Goal: Information Seeking & Learning: Learn about a topic

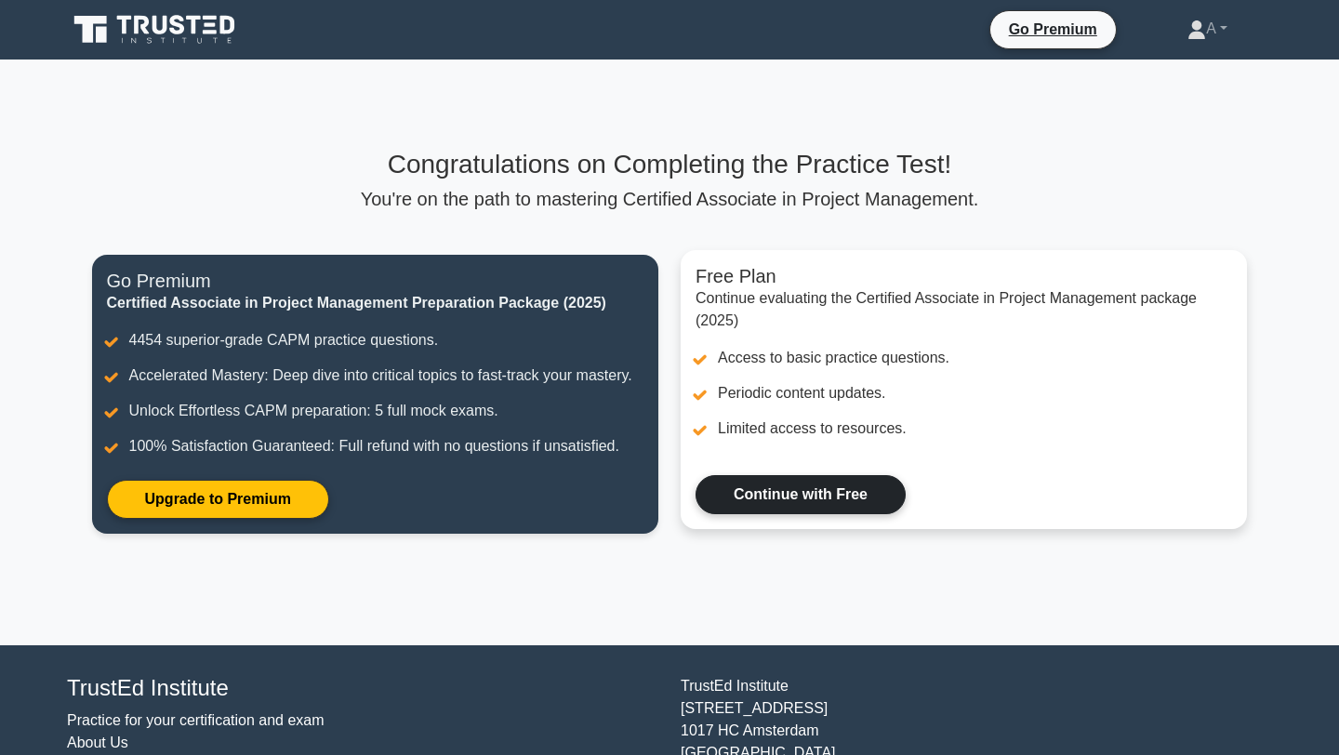
click at [815, 504] on link "Continue with Free" at bounding box center [800, 494] width 210 height 39
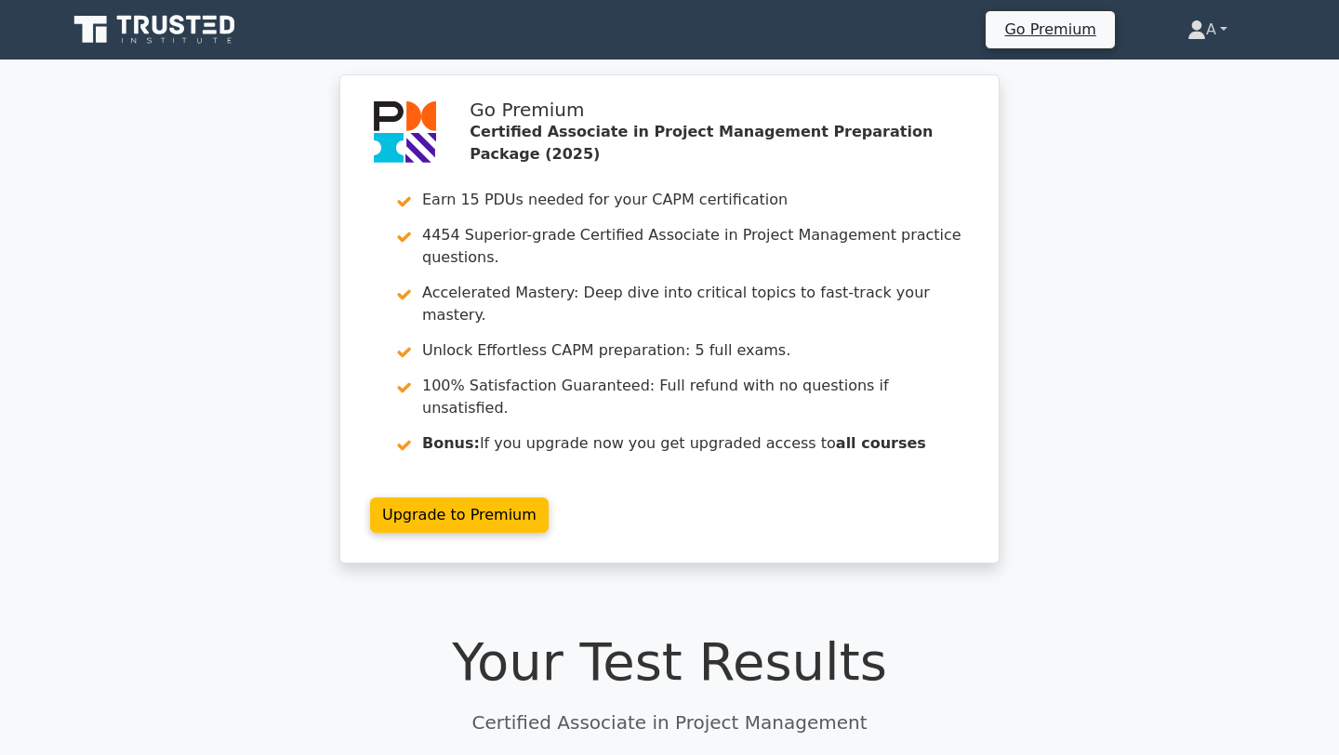
click at [1205, 37] on link "A" at bounding box center [1206, 29] width 129 height 37
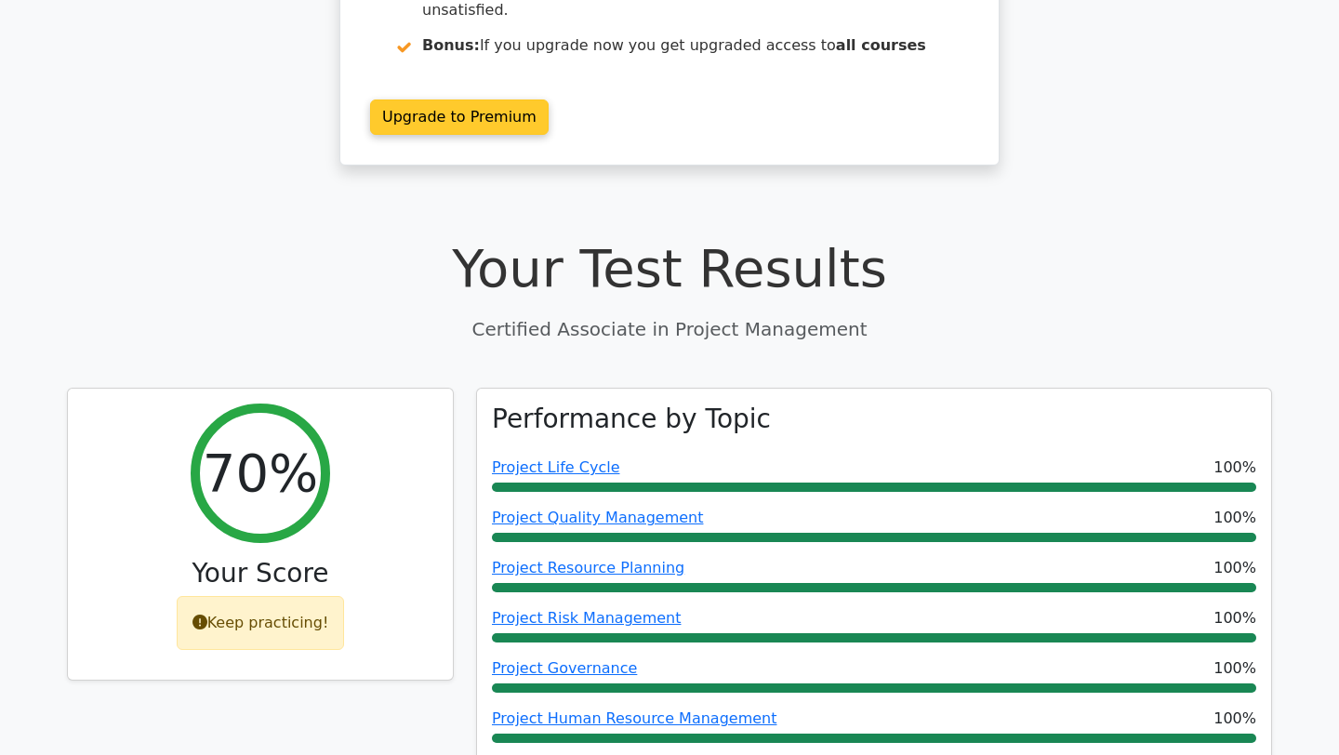
scroll to position [547, 0]
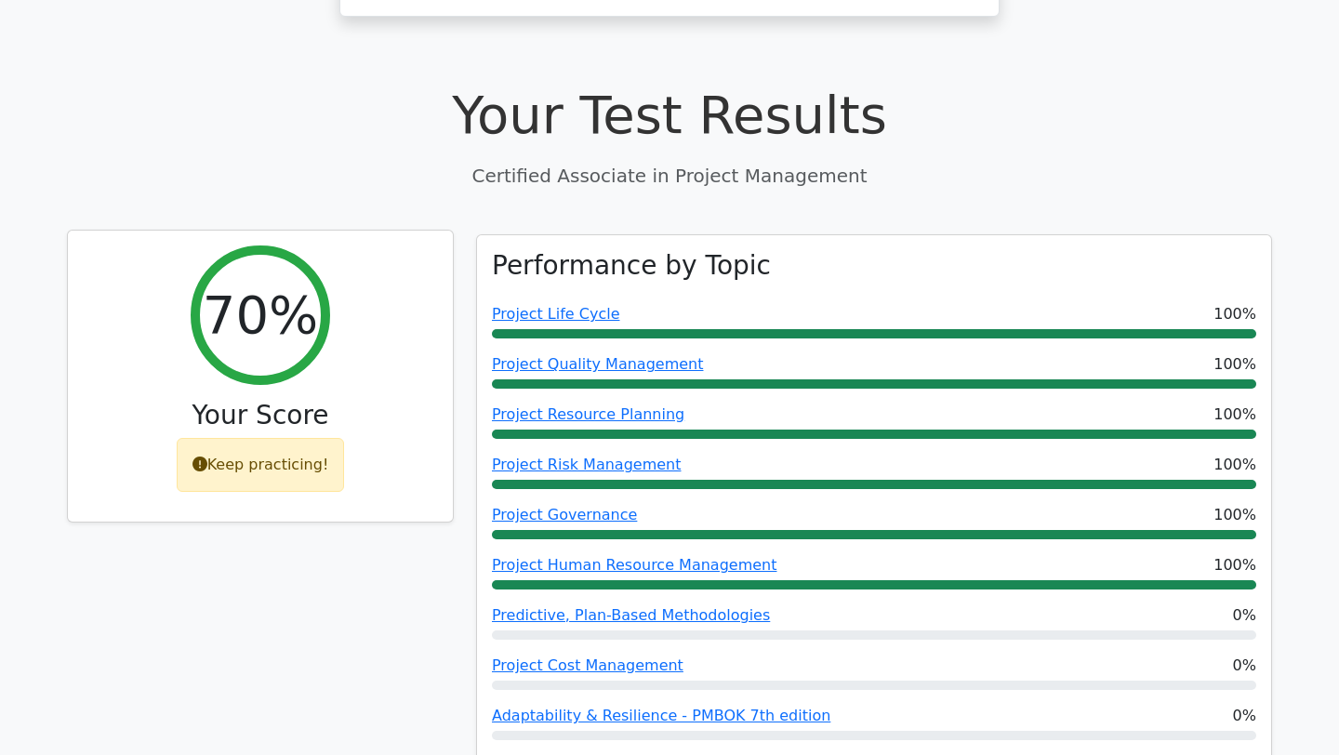
click at [301, 438] on div "Keep practicing!" at bounding box center [261, 465] width 168 height 54
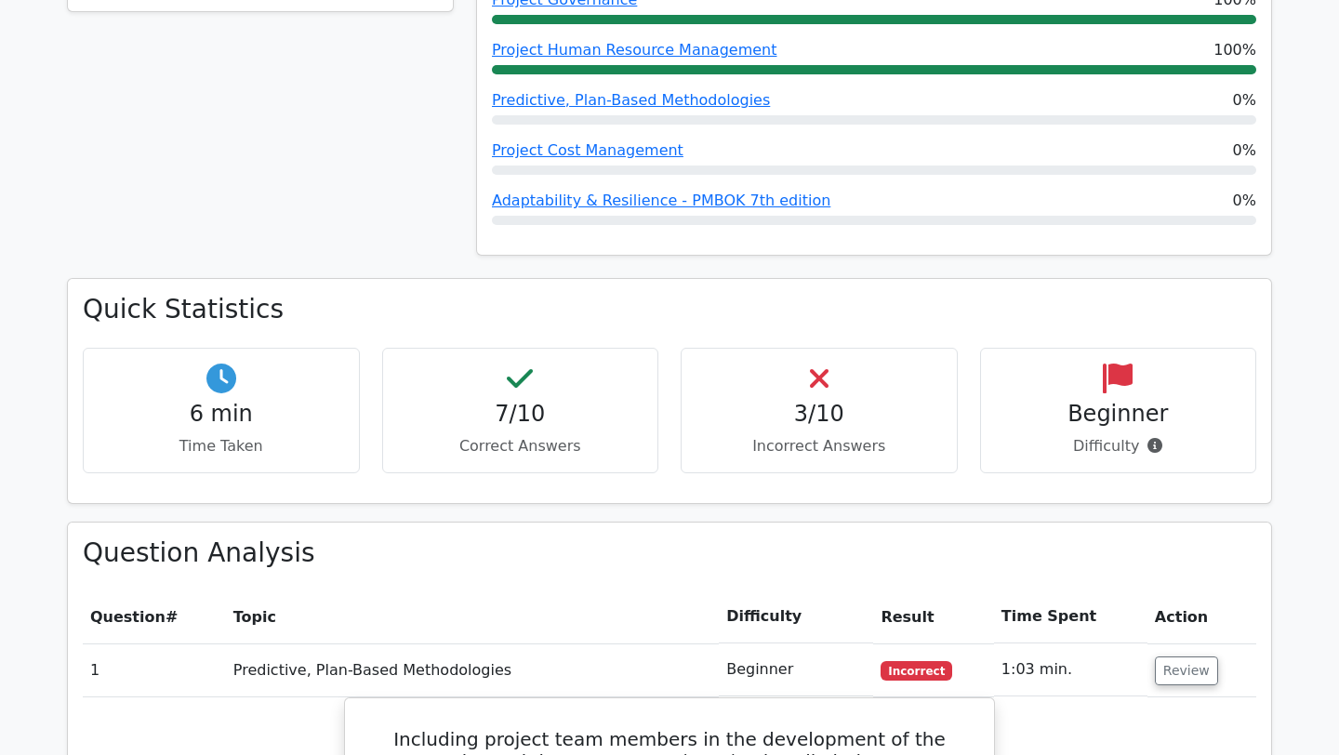
scroll to position [1228, 0]
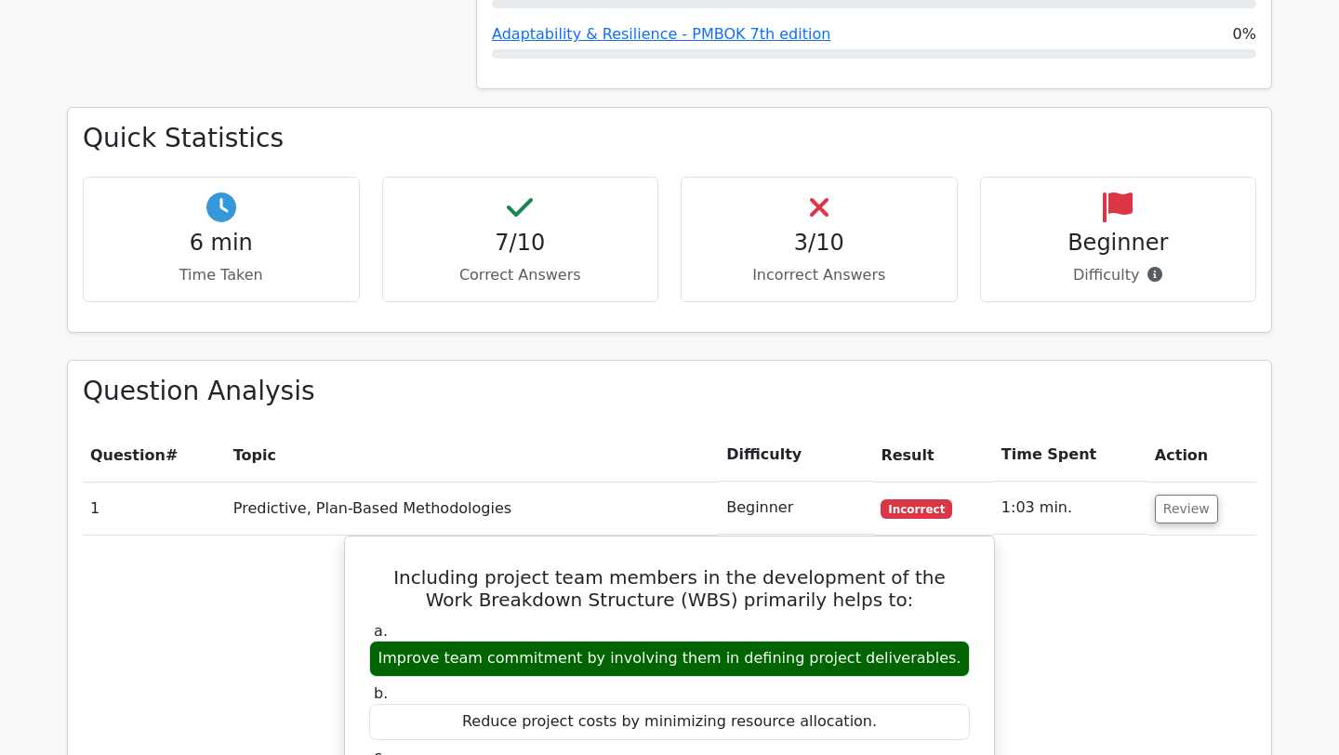
click at [245, 181] on div "6 min Time Taken" at bounding box center [221, 239] width 277 height 125
click at [615, 230] on h4 "7/10" at bounding box center [520, 243] width 245 height 27
click at [840, 230] on h4 "3/10" at bounding box center [818, 243] width 245 height 27
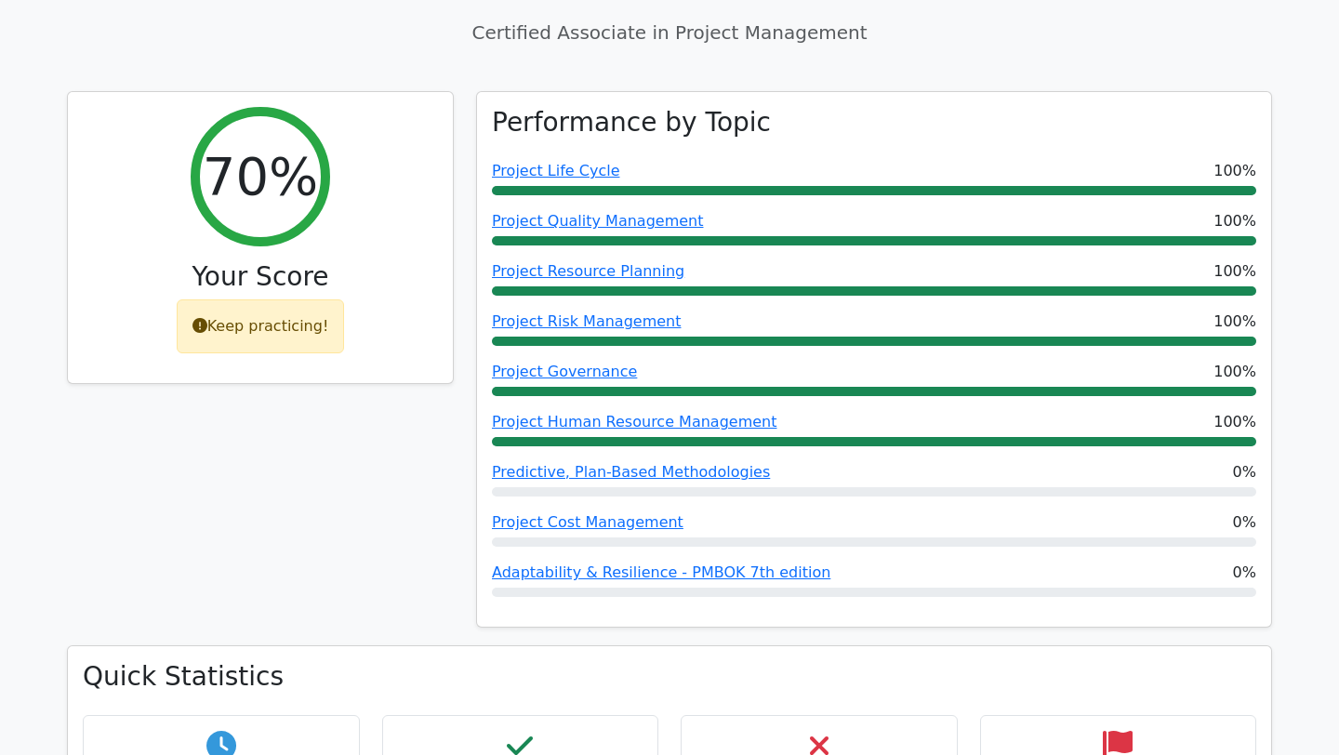
scroll to position [639, 0]
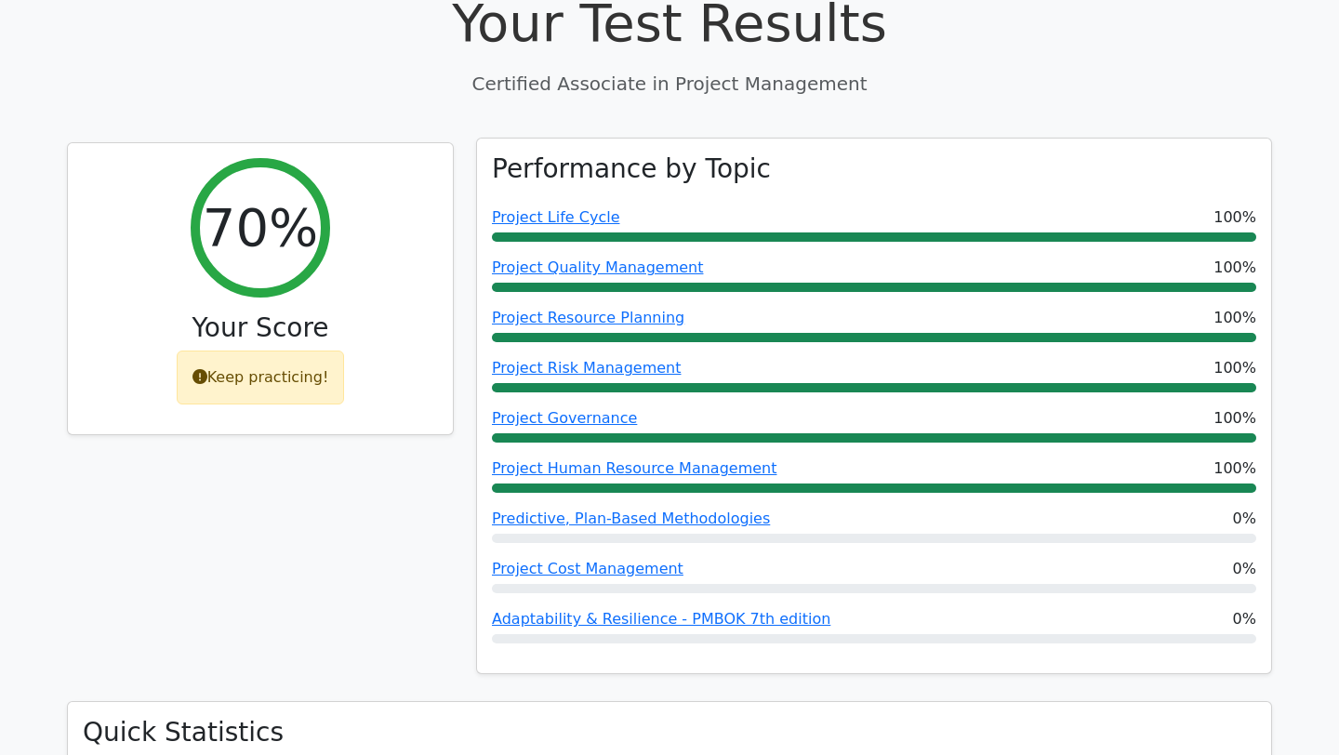
click at [704, 139] on div "Performance by Topic Project Life Cycle 100% Project Quality Management 100% Pr…" at bounding box center [874, 406] width 794 height 535
click at [508, 208] on link "Project Life Cycle" at bounding box center [555, 217] width 127 height 18
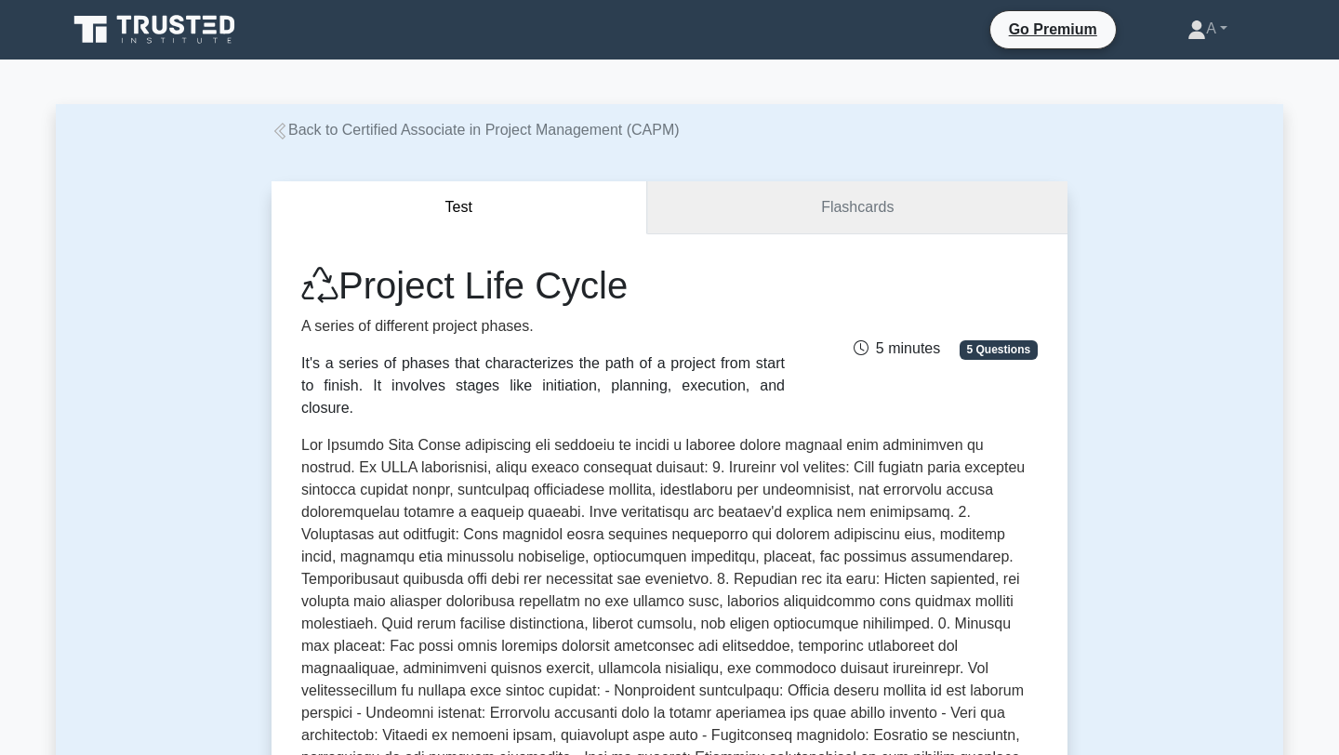
click at [855, 218] on link "Flashcards" at bounding box center [857, 207] width 420 height 53
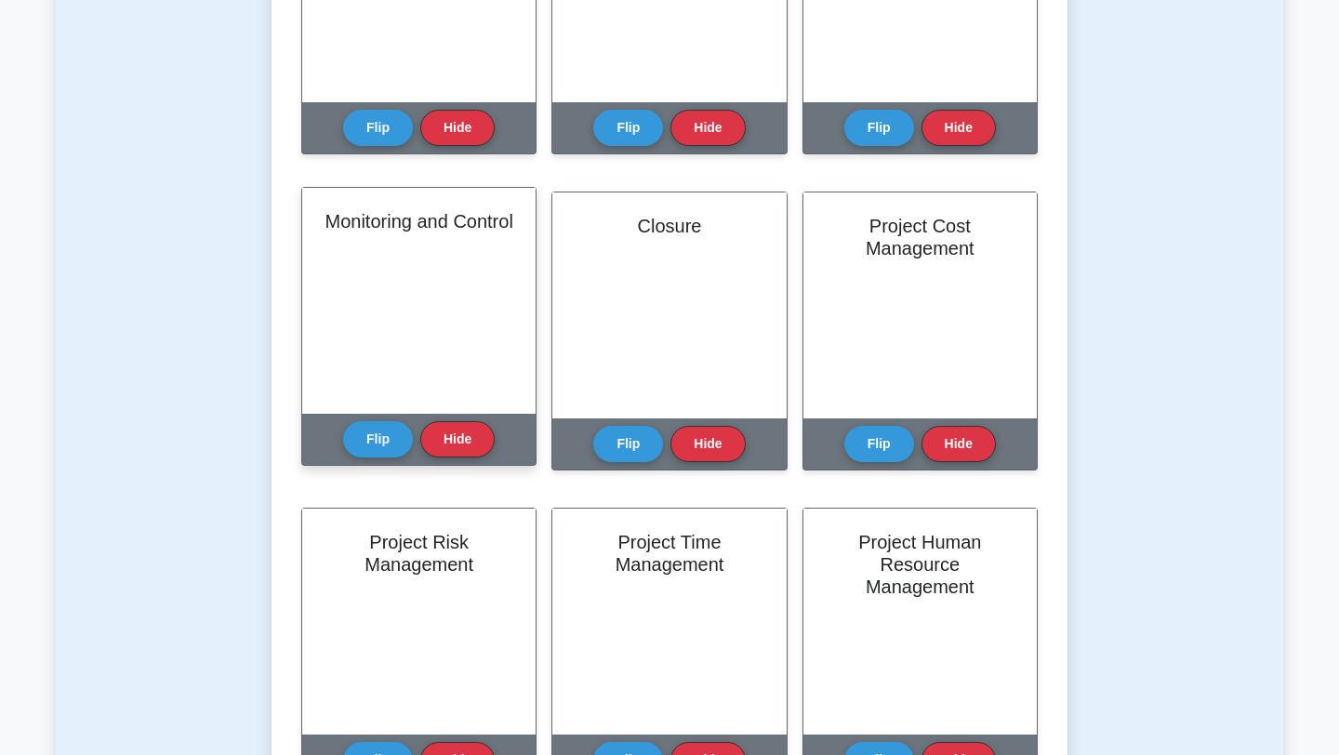
scroll to position [106, 0]
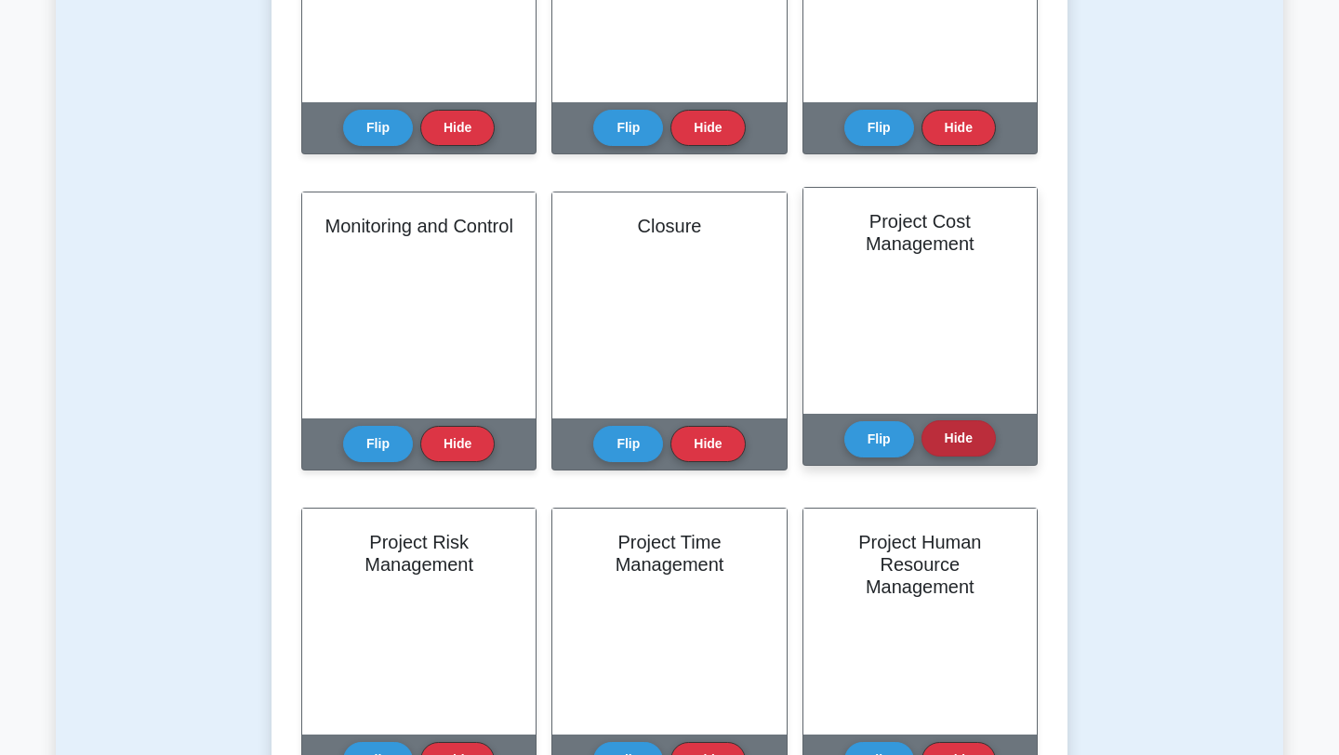
click at [969, 428] on button "Hide" at bounding box center [958, 438] width 74 height 36
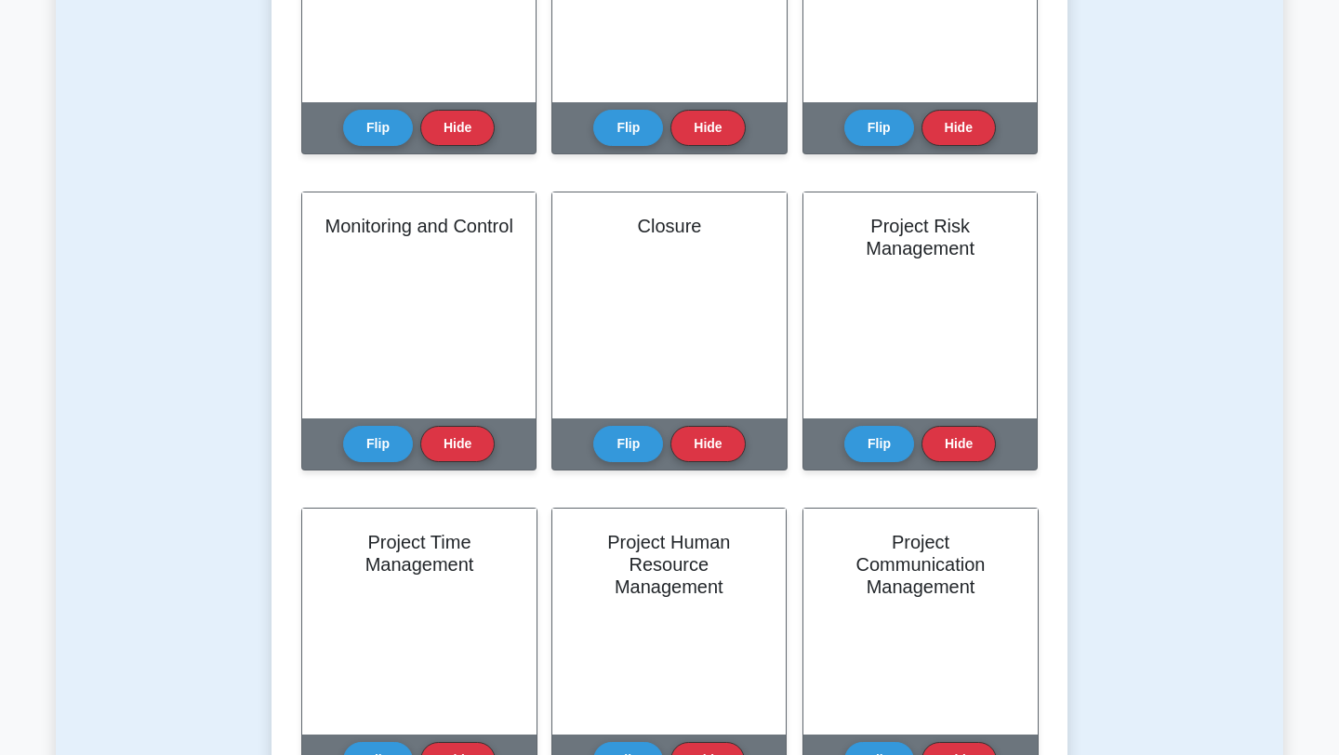
click at [969, 428] on button "Hide" at bounding box center [958, 444] width 74 height 36
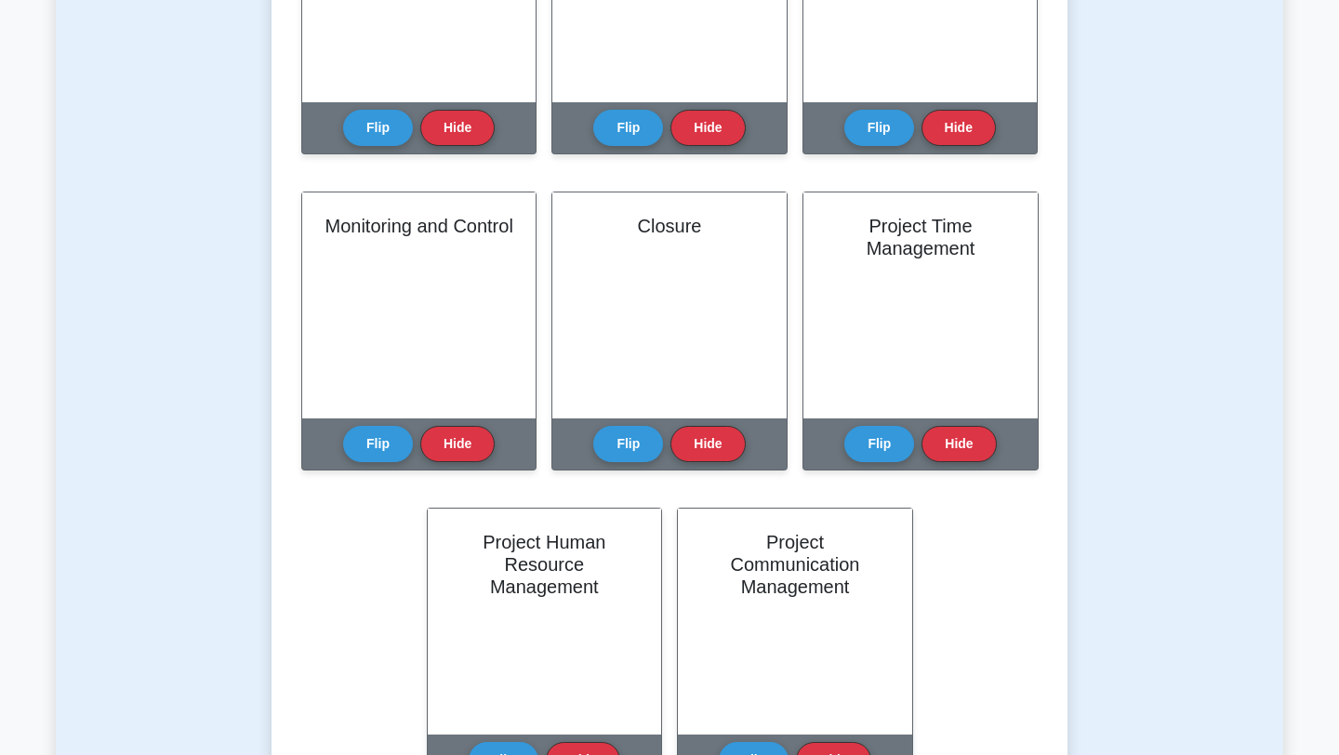
click at [969, 428] on button "Hide" at bounding box center [958, 444] width 74 height 36
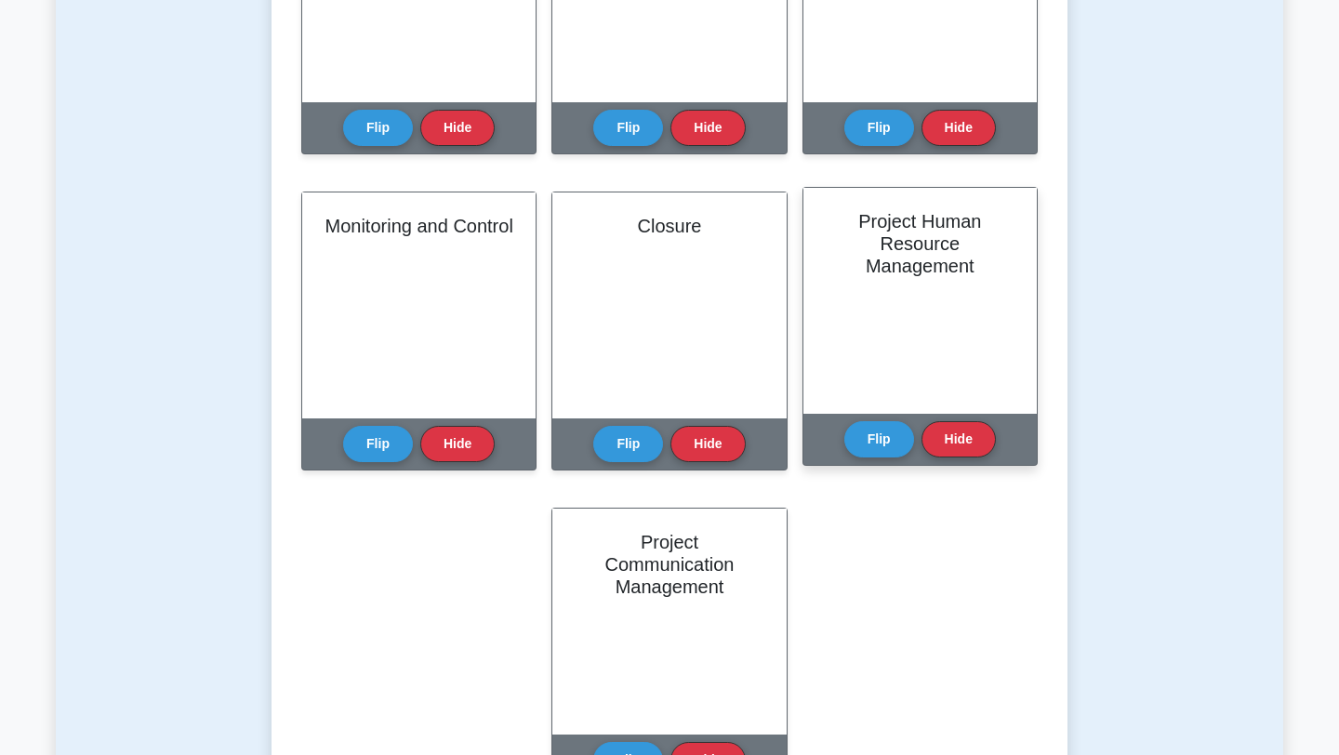
click at [974, 417] on div "Flip Hide" at bounding box center [920, 439] width 152 height 51
click at [981, 450] on button "Hide" at bounding box center [958, 438] width 74 height 36
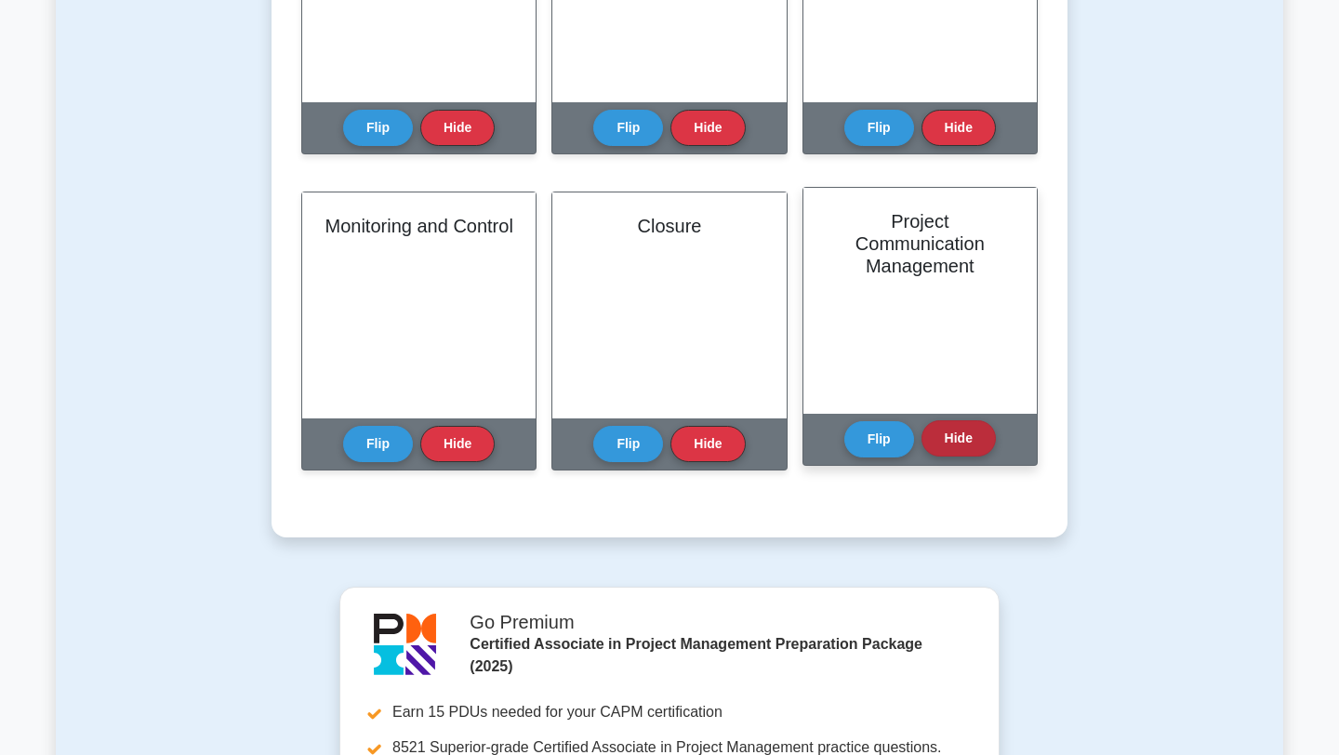
click at [993, 435] on button "Hide" at bounding box center [958, 438] width 74 height 36
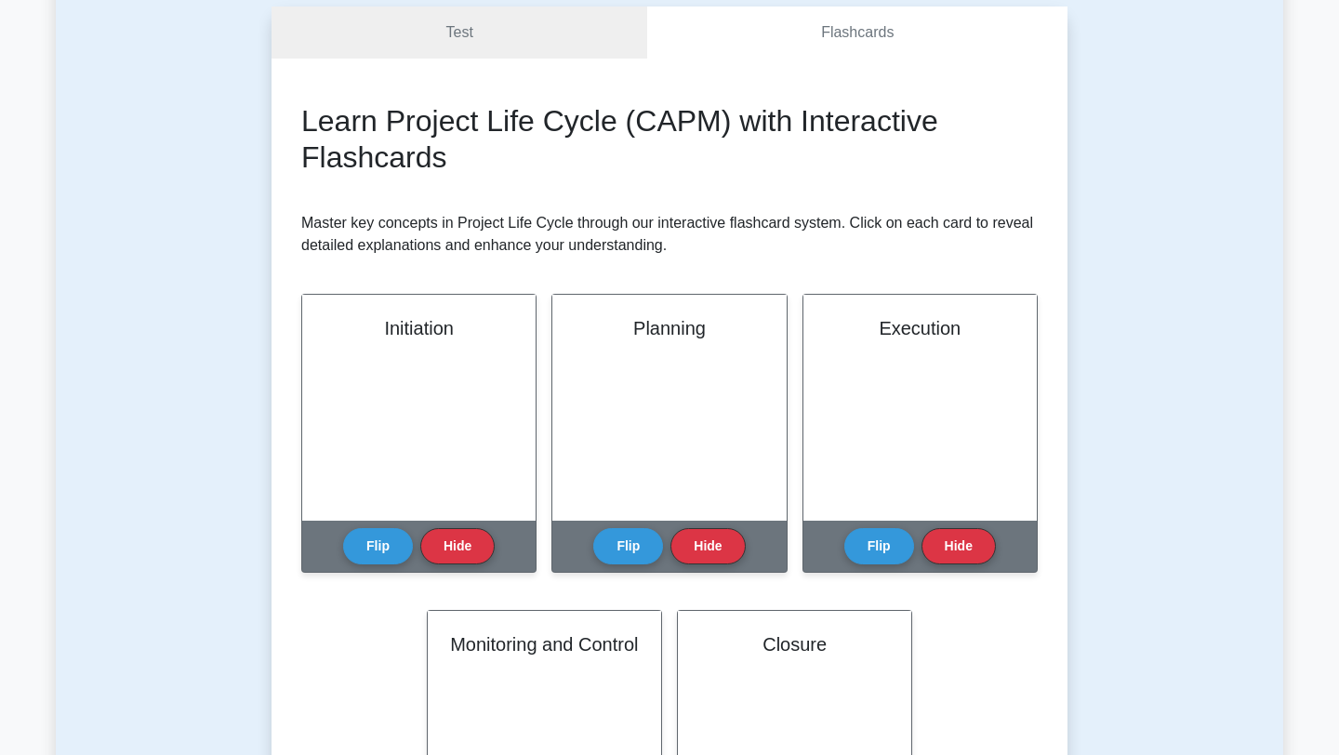
scroll to position [177, 0]
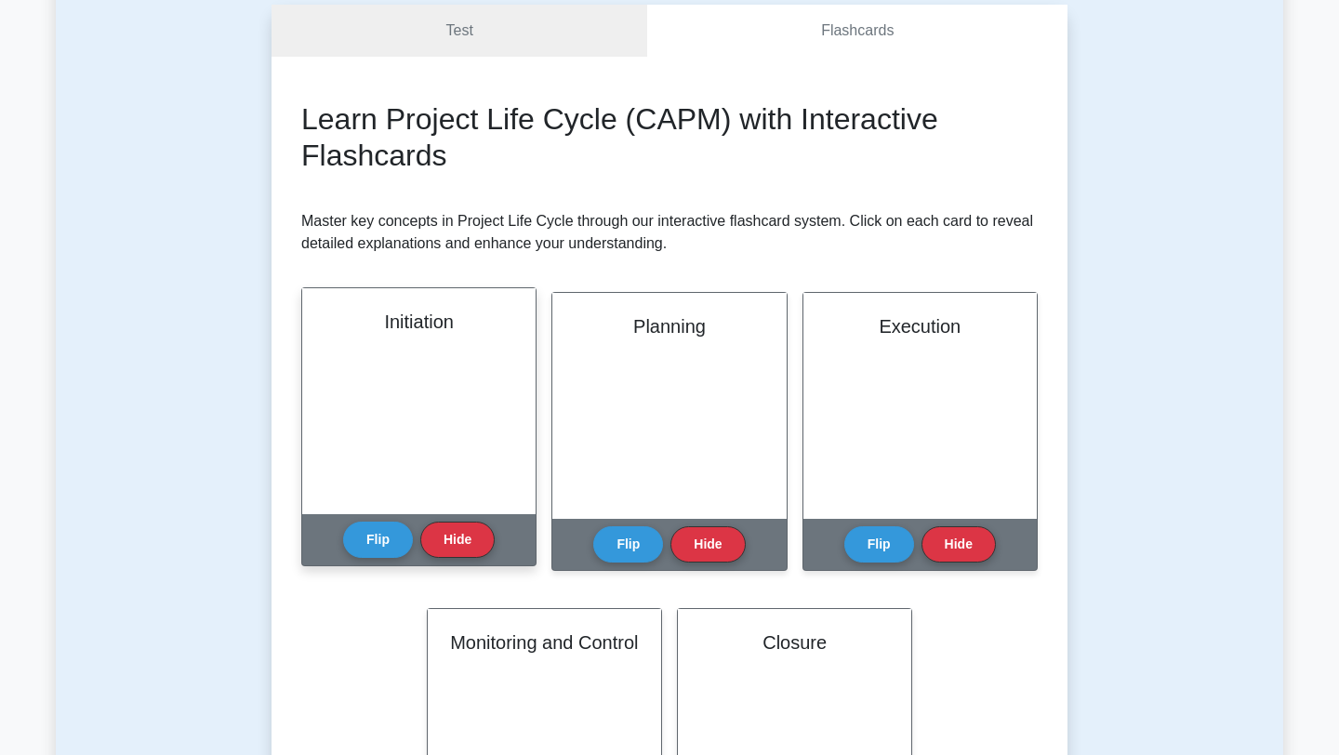
click at [425, 480] on div "Initiation" at bounding box center [418, 401] width 233 height 226
click at [381, 545] on button "Flip" at bounding box center [378, 539] width 70 height 36
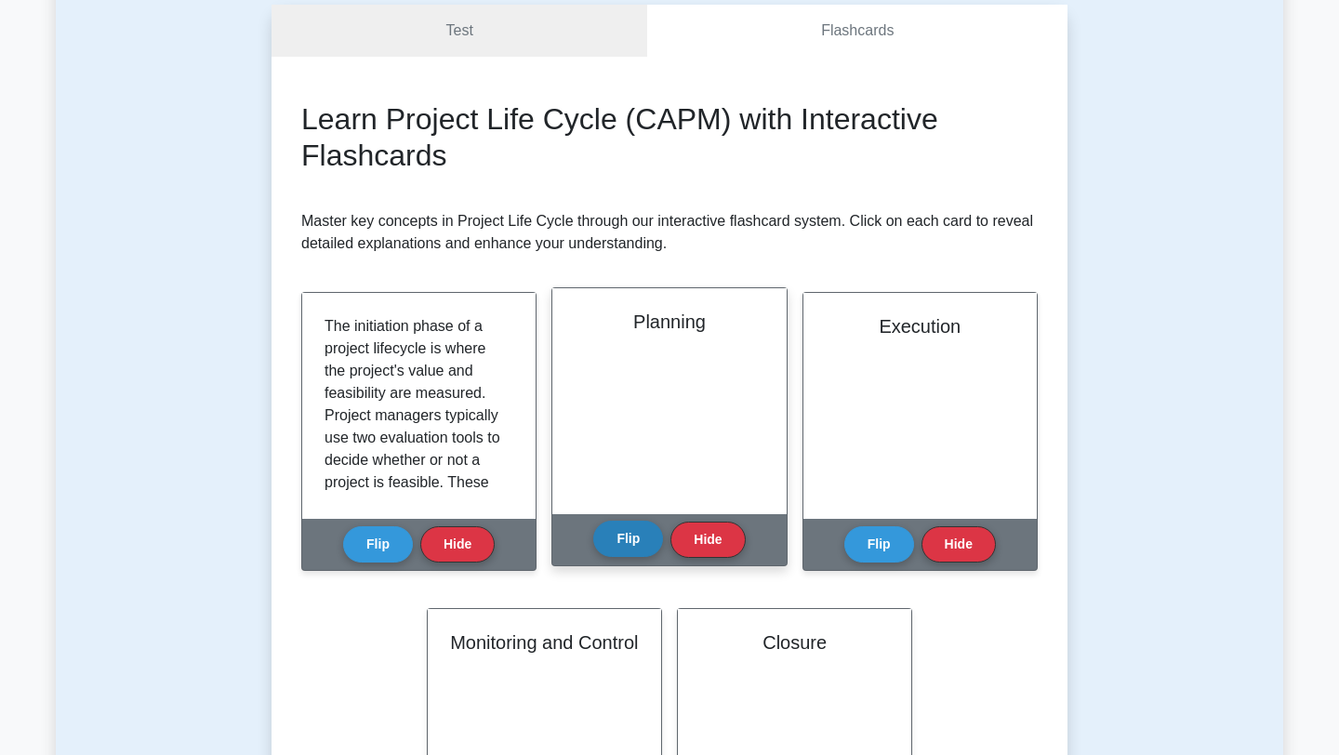
click at [650, 532] on button "Flip" at bounding box center [628, 539] width 70 height 36
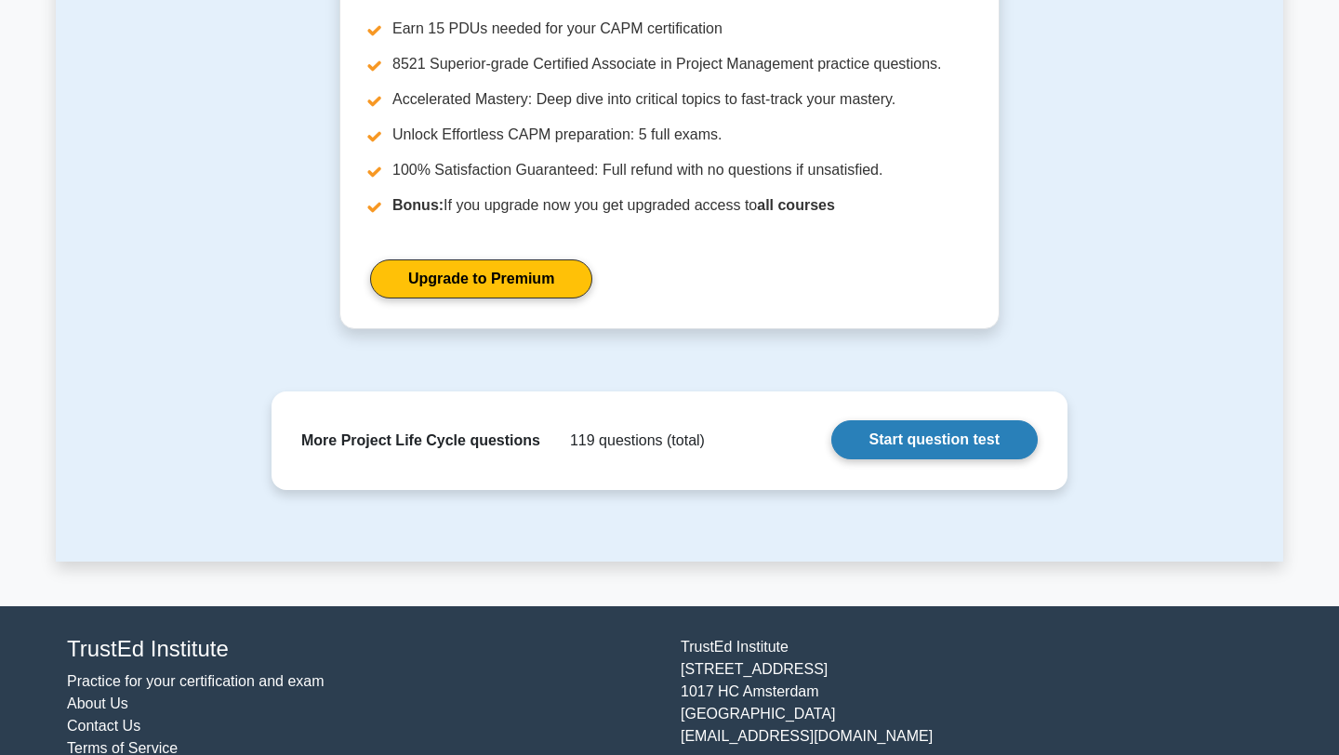
scroll to position [0, 0]
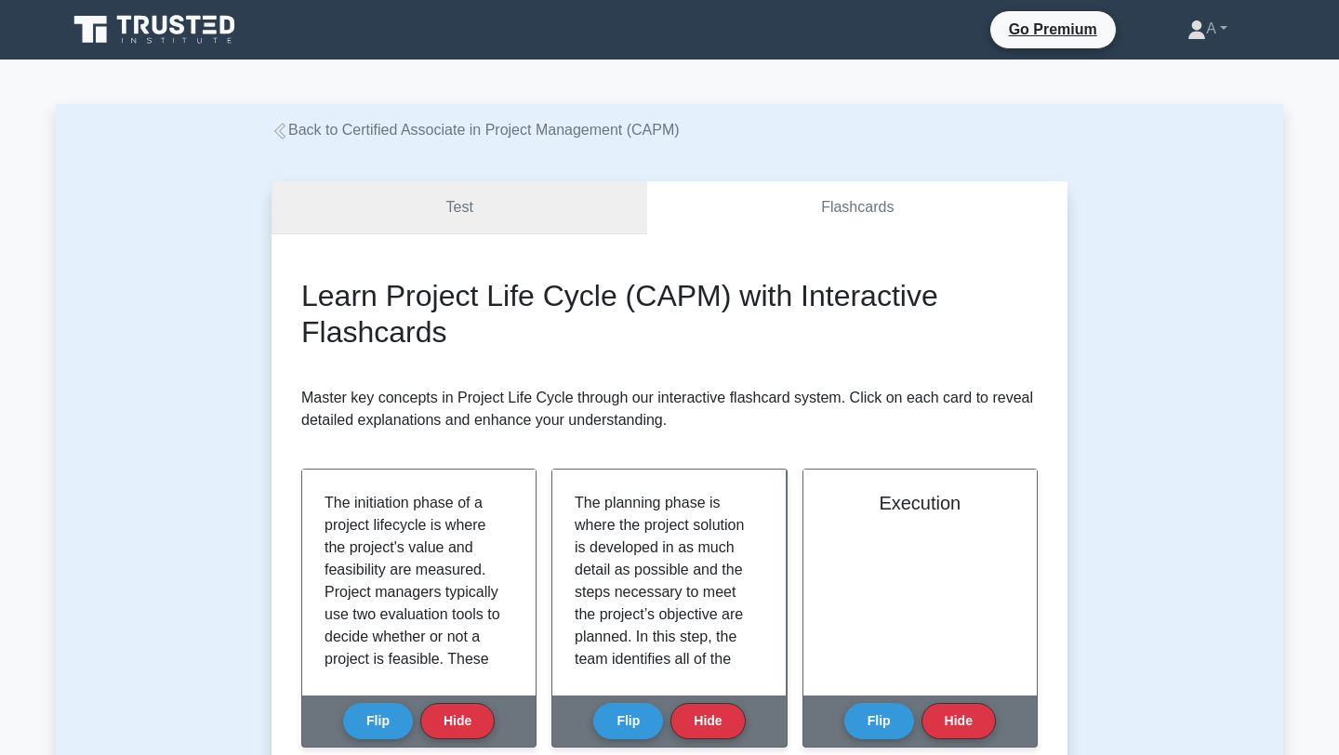
click at [509, 228] on link "Test" at bounding box center [459, 207] width 376 height 53
